Goal: Learn about a topic: Learn about a topic

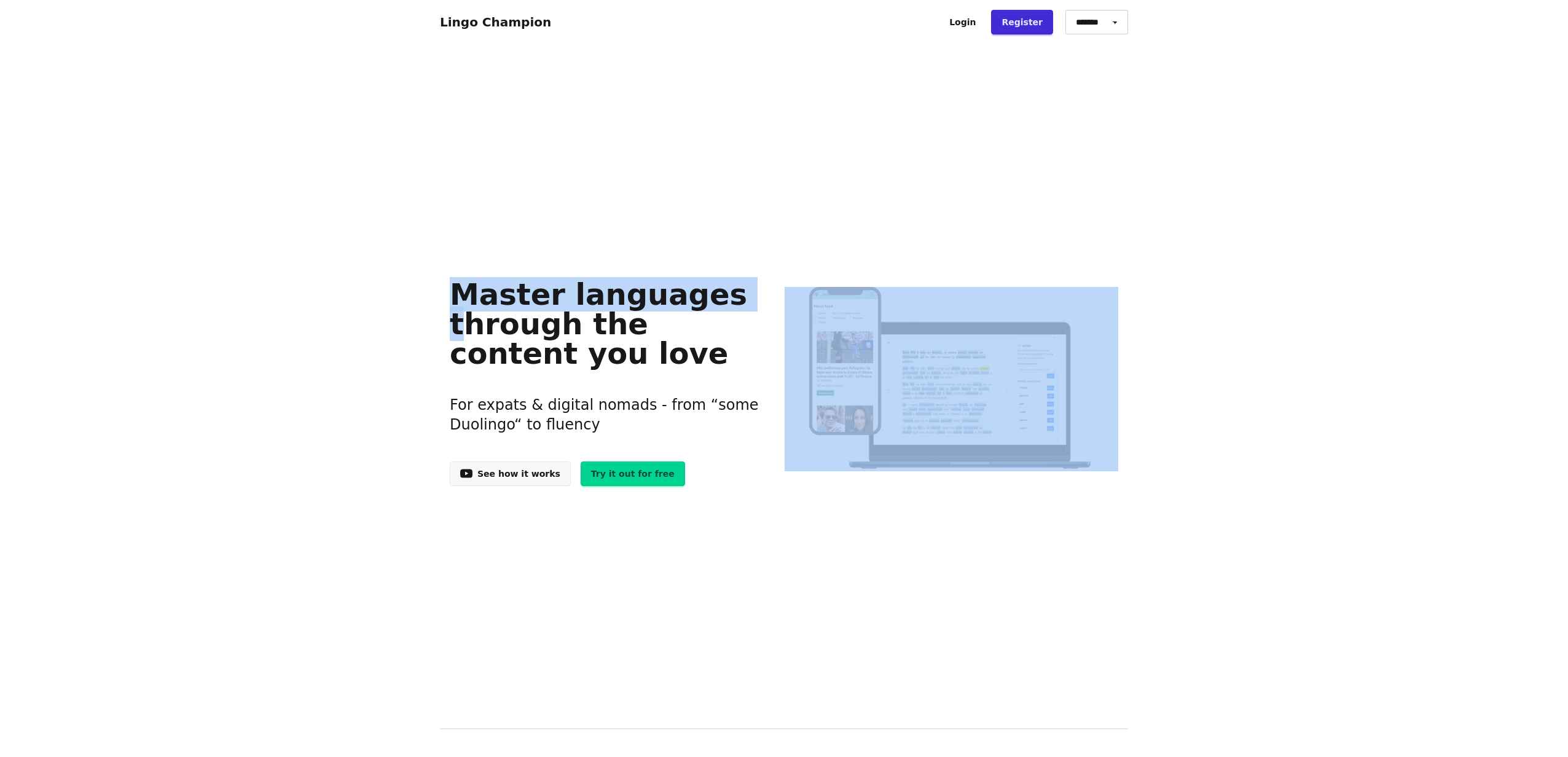
drag, startPoint x: 459, startPoint y: 325, endPoint x: 1165, endPoint y: 561, distance: 744.4
drag, startPoint x: 1141, startPoint y: 566, endPoint x: 190, endPoint y: 258, distance: 999.6
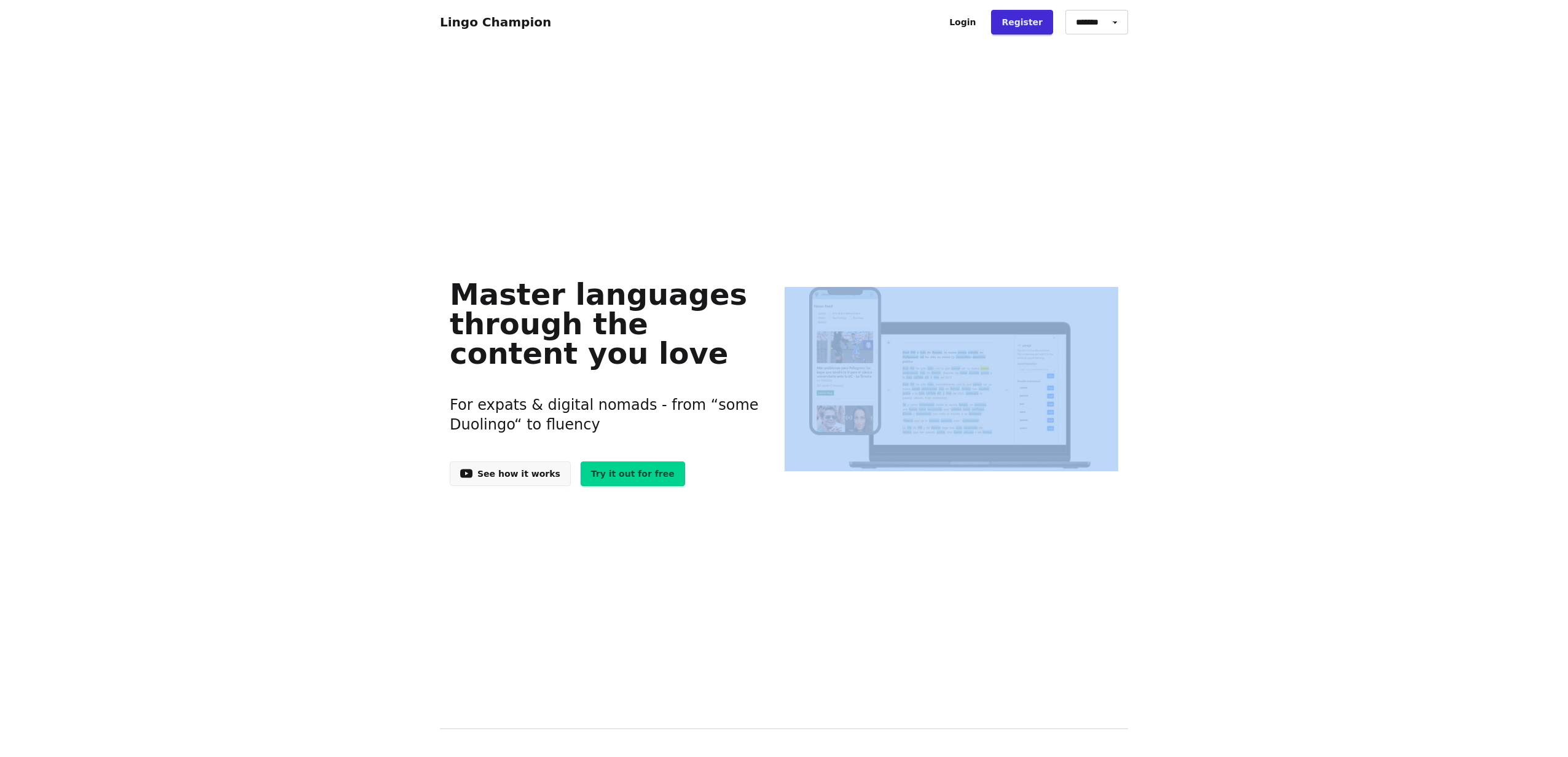
drag, startPoint x: 315, startPoint y: 290, endPoint x: 861, endPoint y: 534, distance: 598.0
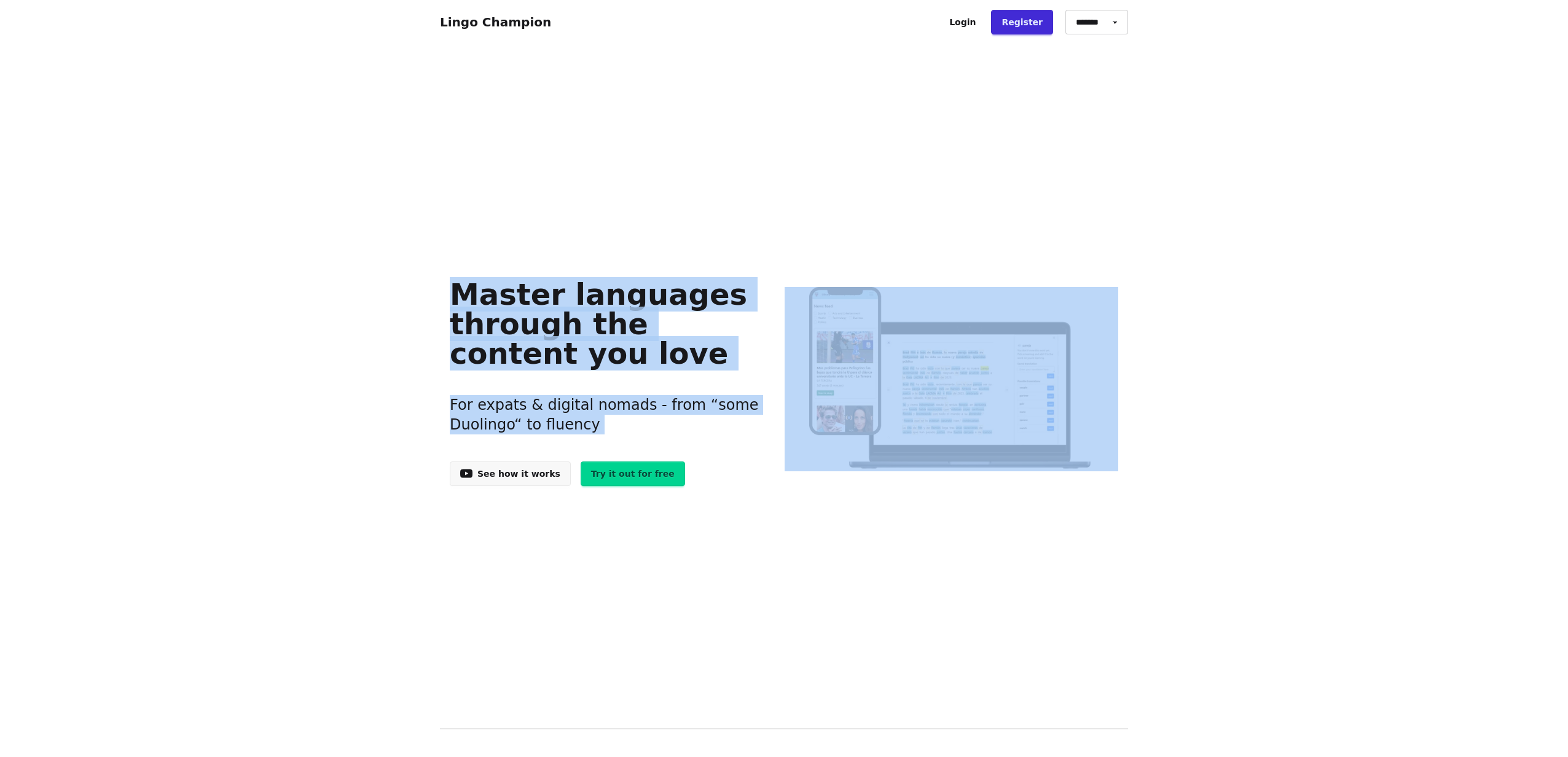
drag, startPoint x: 860, startPoint y: 513, endPoint x: 720, endPoint y: 507, distance: 140.1
click at [720, 507] on div "Master languages through the content you love For expats & digital nomads - fro…" at bounding box center [784, 378] width 688 height 621
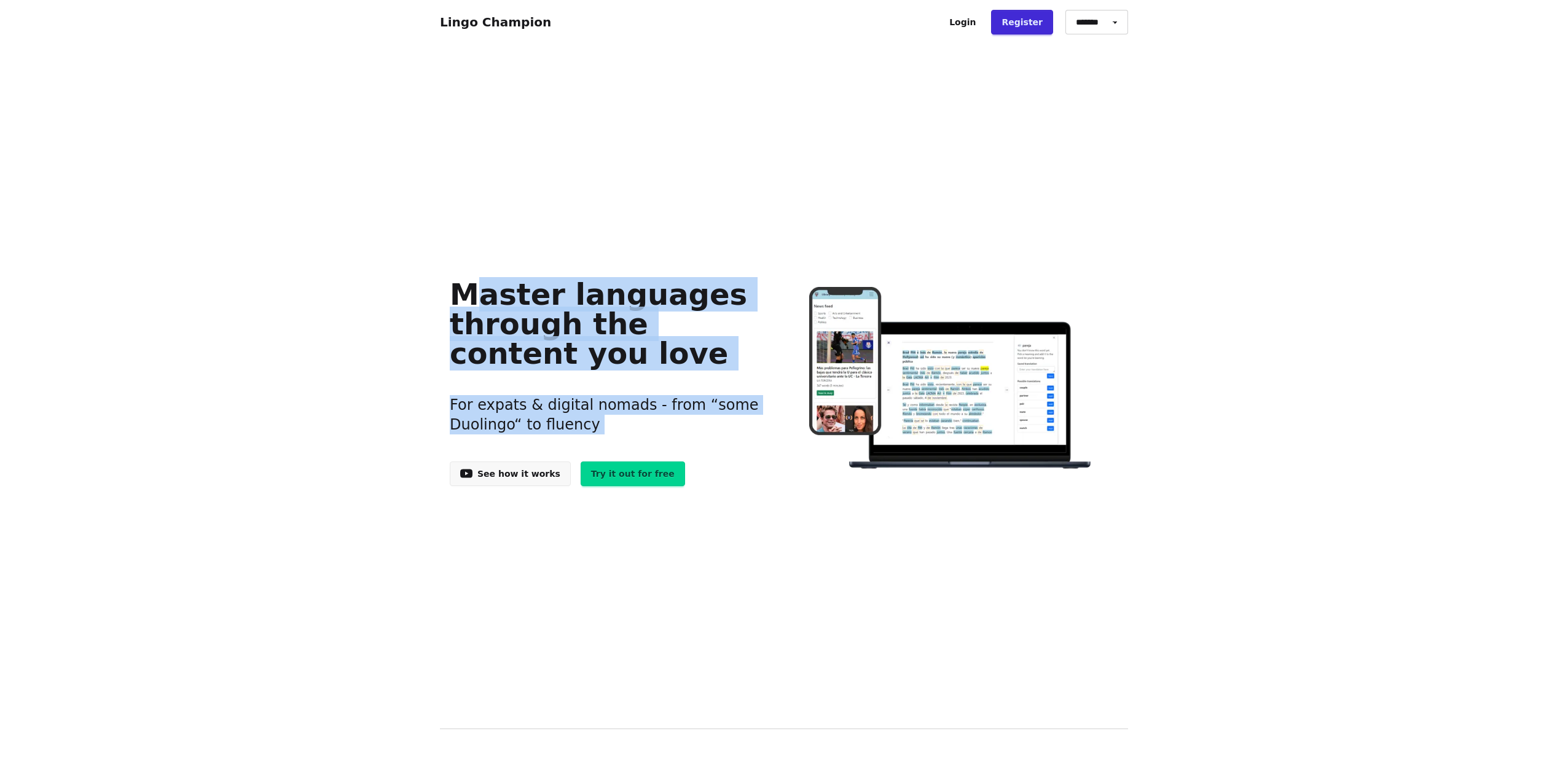
drag, startPoint x: 720, startPoint y: 507, endPoint x: 270, endPoint y: 293, distance: 498.3
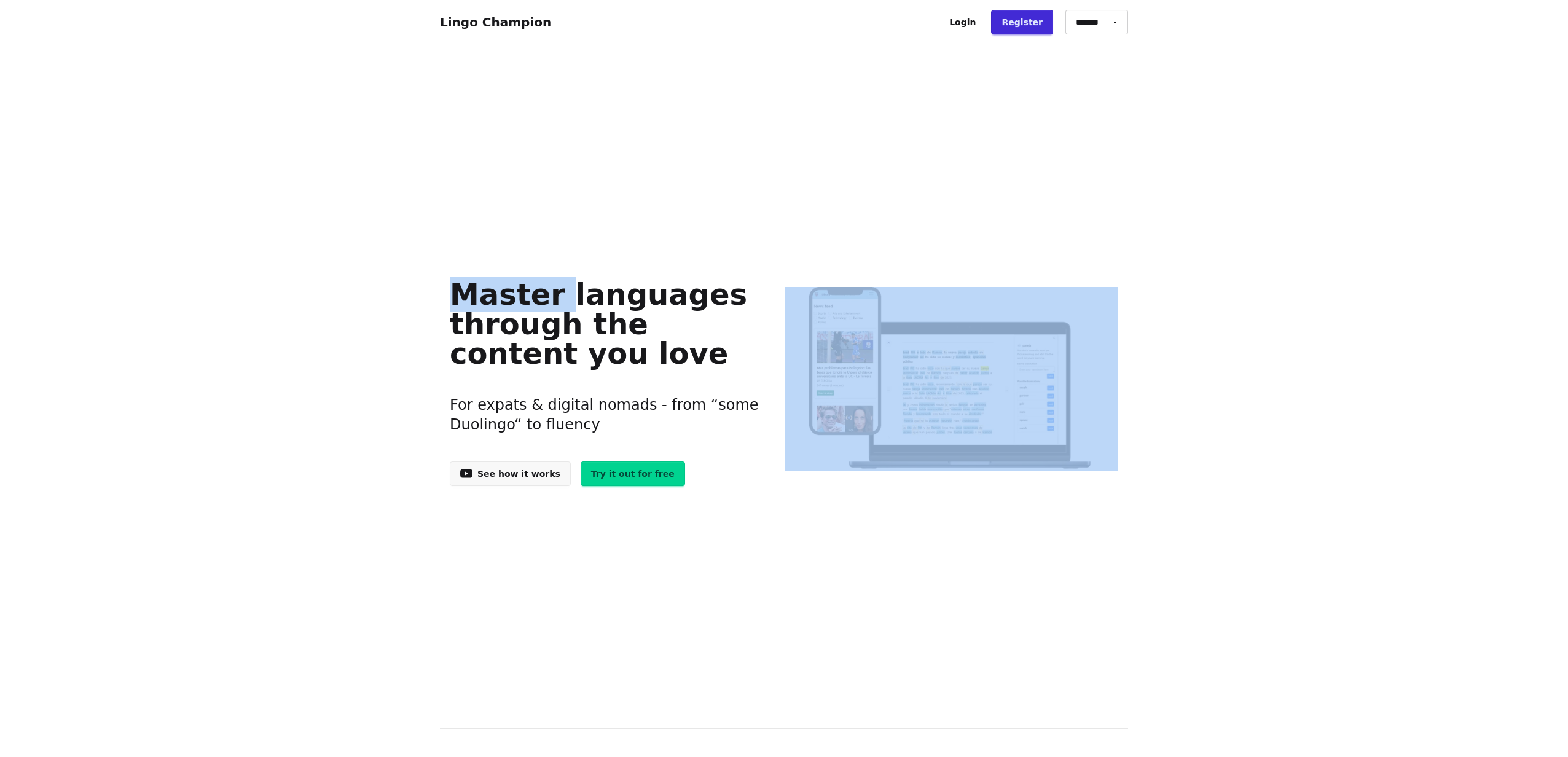
drag, startPoint x: 270, startPoint y: 293, endPoint x: 853, endPoint y: 499, distance: 618.3
click at [853, 499] on div "Master languages through the content you love For expats & digital nomads - fro…" at bounding box center [784, 378] width 688 height 621
drag, startPoint x: 853, startPoint y: 499, endPoint x: 230, endPoint y: 188, distance: 696.3
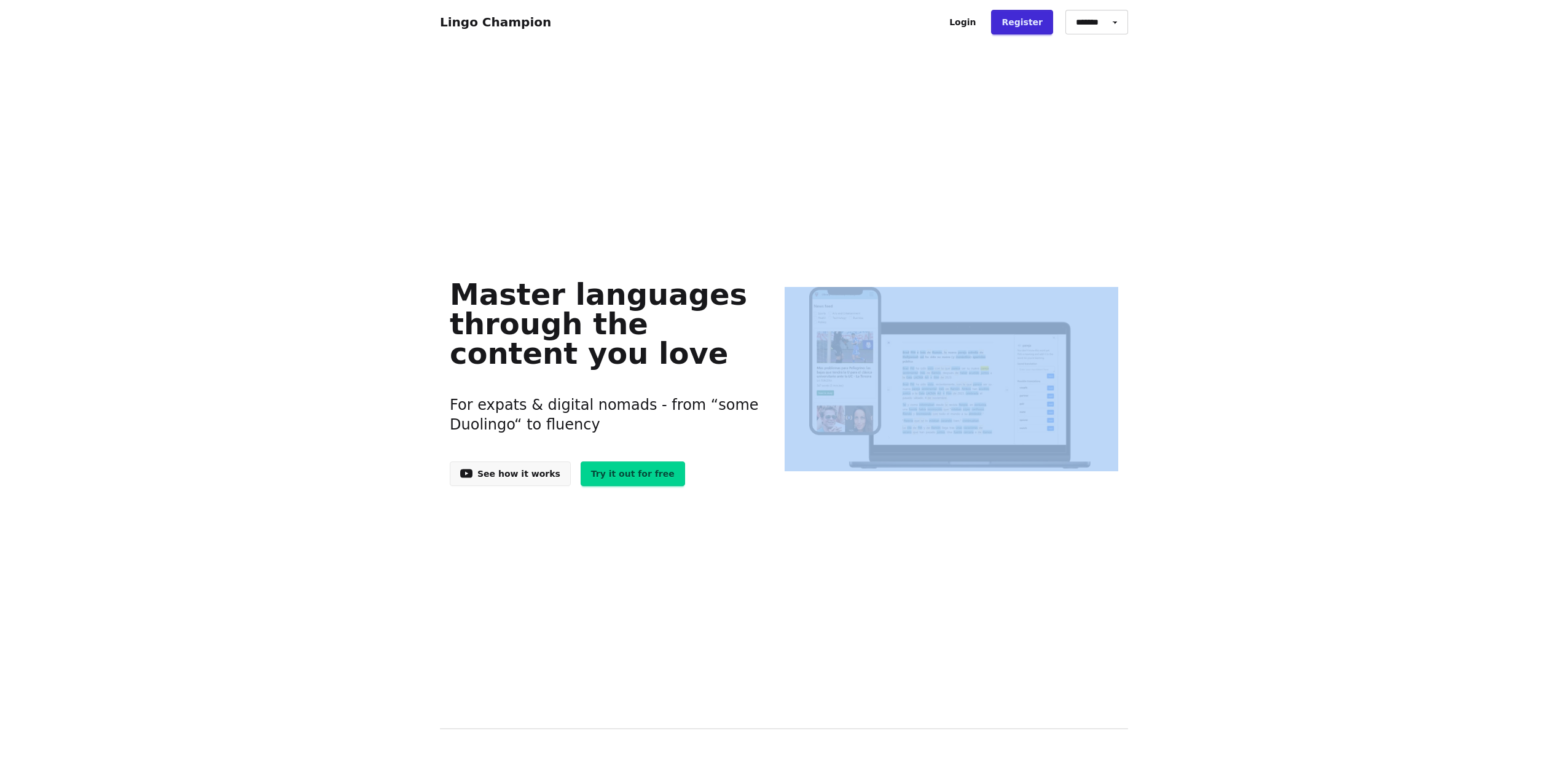
scroll to position [3, 0]
